Goal: Information Seeking & Learning: Understand process/instructions

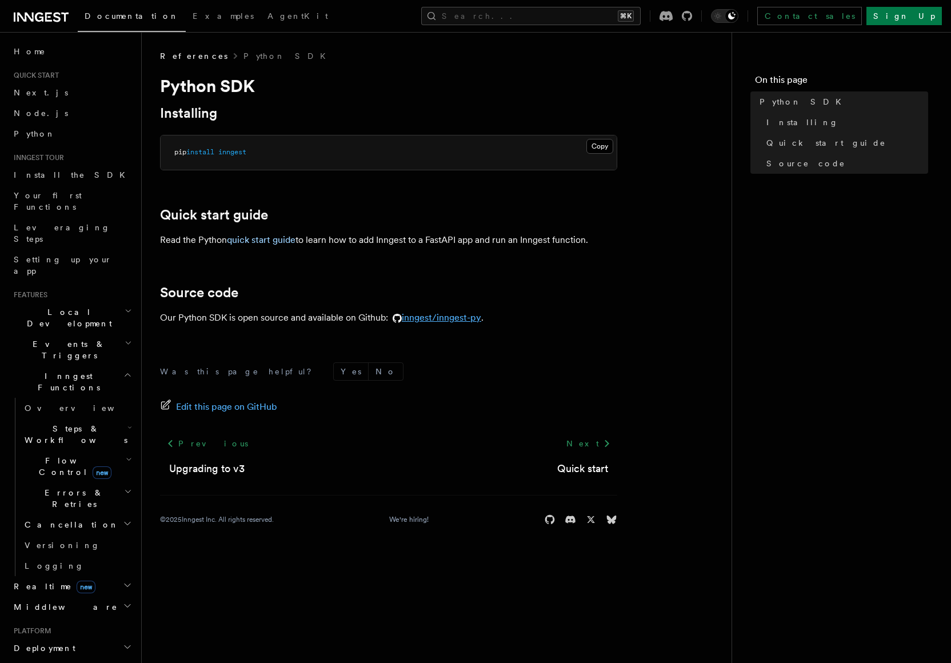
click at [477, 322] on link "inngest/inngest-py" at bounding box center [434, 317] width 93 height 11
click at [470, 318] on link "inngest/inngest-py" at bounding box center [434, 317] width 93 height 11
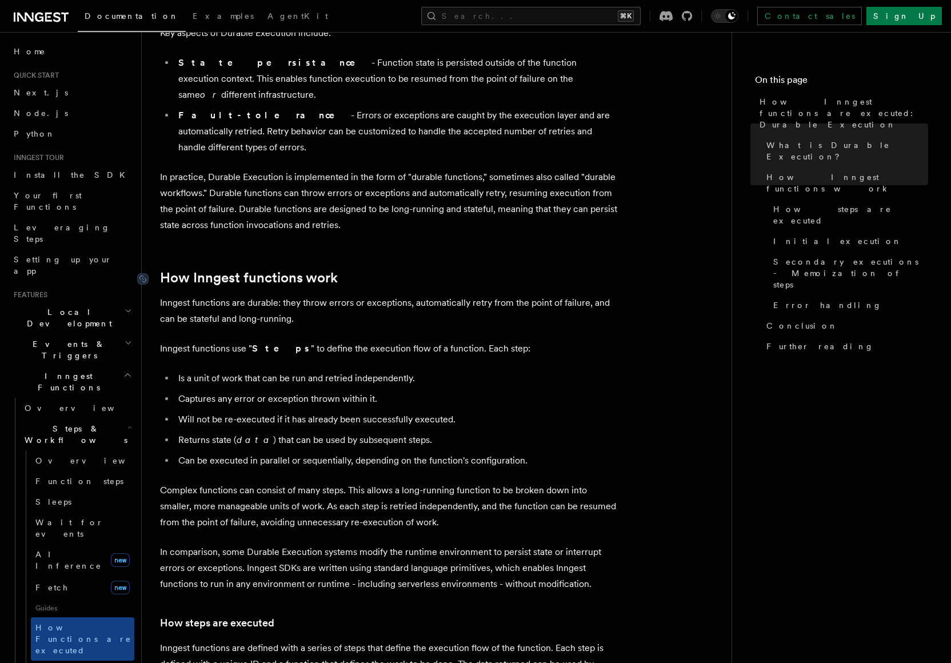
scroll to position [283, 0]
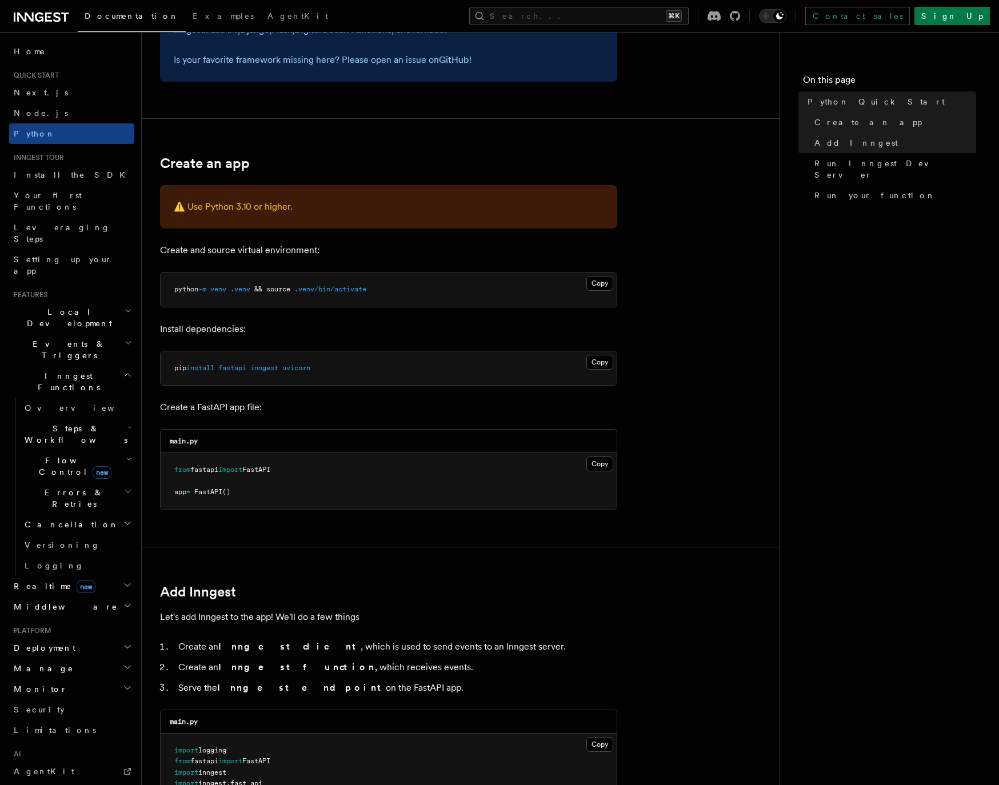
scroll to position [141, 0]
click at [260, 369] on span "inngest" at bounding box center [264, 369] width 28 height 8
copy span "inngest"
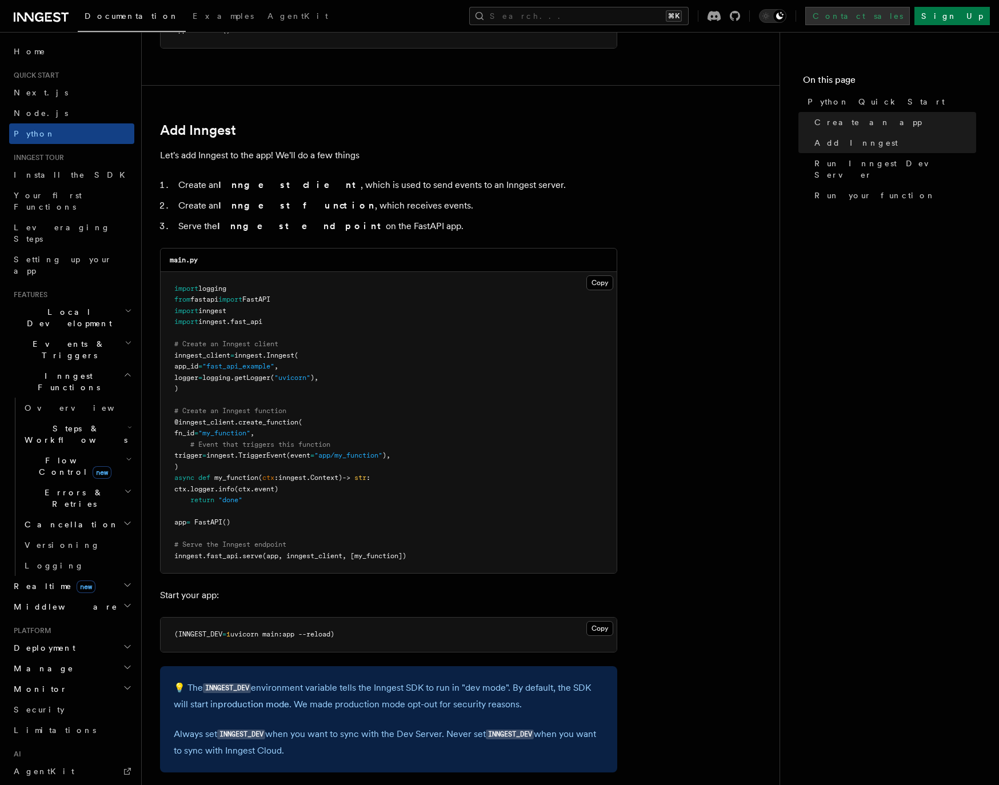
scroll to position [606, 0]
